Goal: Find specific page/section: Find specific page/section

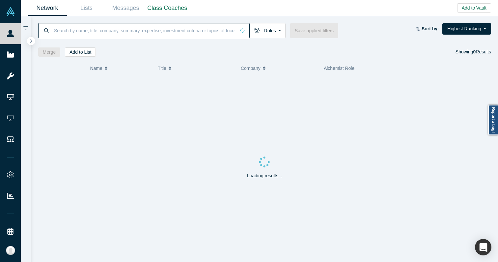
click at [53, 35] on input at bounding box center [144, 30] width 182 height 15
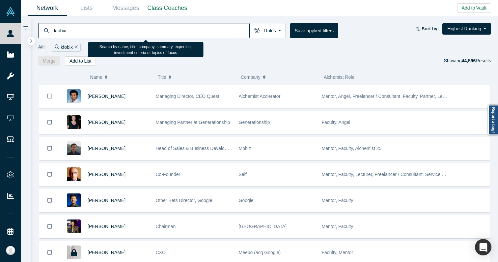
type input "kfobix"
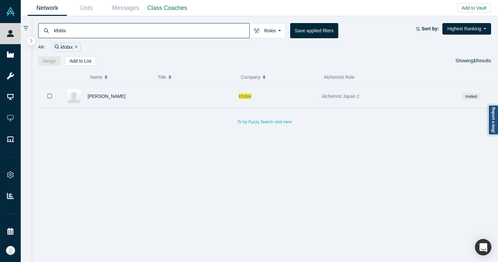
click at [208, 87] on div at bounding box center [193, 96] width 83 height 23
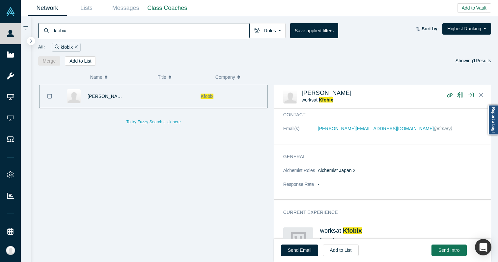
scroll to position [37, 0]
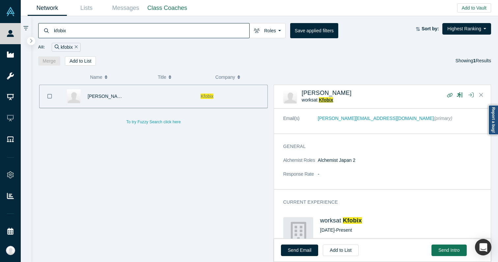
click at [329, 99] on span "Kfobix" at bounding box center [326, 99] width 14 height 5
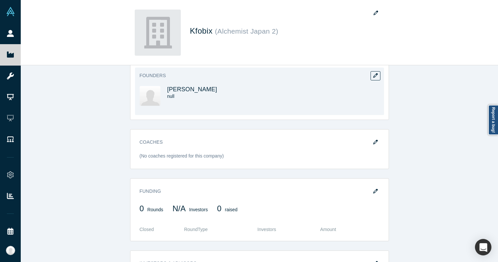
scroll to position [273, 0]
